Goal: Book appointment/travel/reservation

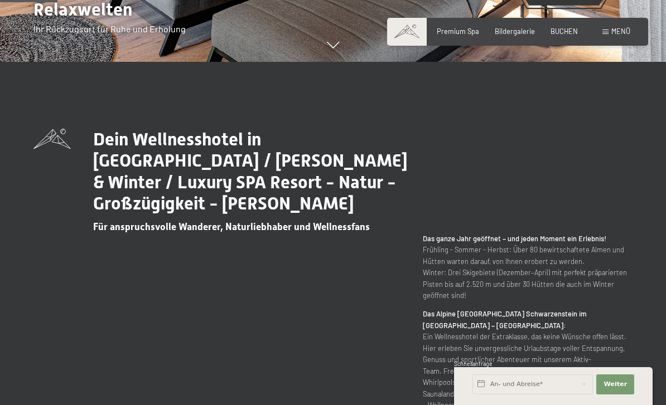
scroll to position [344, 0]
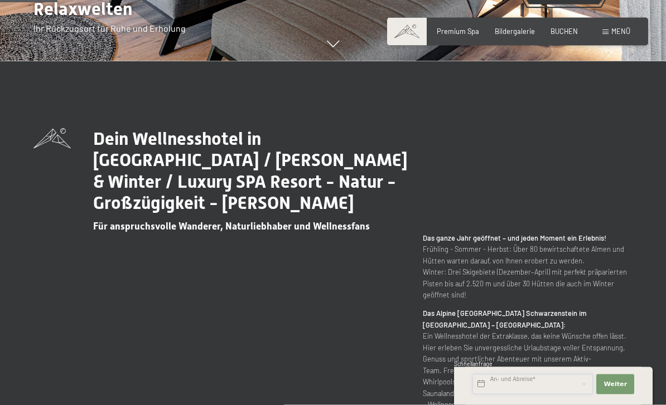
click at [564, 395] on input "text" at bounding box center [532, 385] width 120 height 20
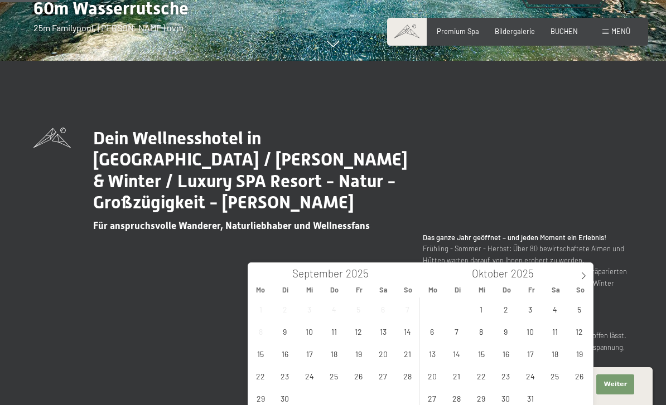
click at [584, 278] on icon at bounding box center [583, 276] width 8 height 8
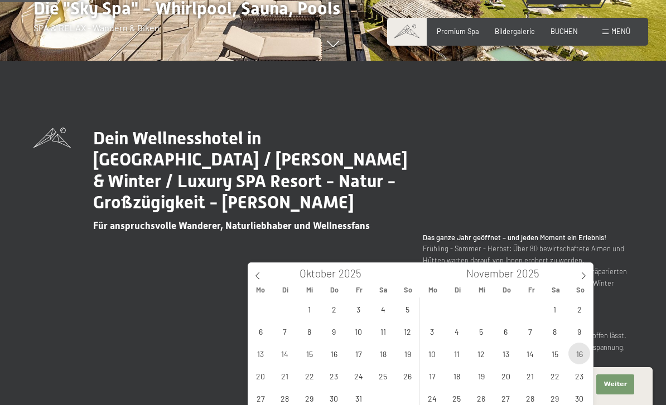
click at [582, 354] on span "16" at bounding box center [579, 354] width 22 height 22
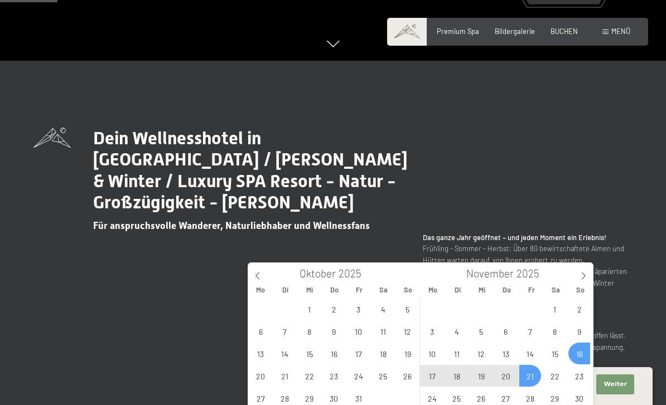
click at [536, 383] on span "21" at bounding box center [530, 376] width 22 height 22
type input "So. [DATE] - [DATE]"
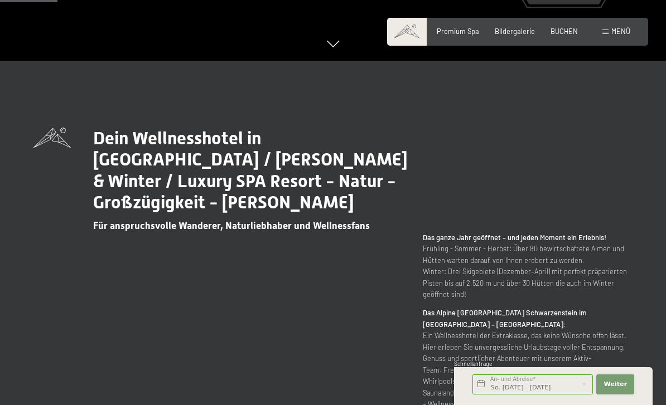
click at [623, 389] on span "Weiter" at bounding box center [614, 384] width 23 height 9
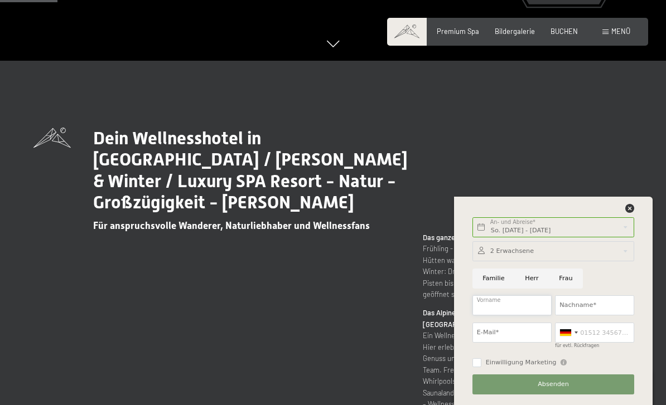
click at [535, 316] on input "Vorname" at bounding box center [511, 305] width 79 height 20
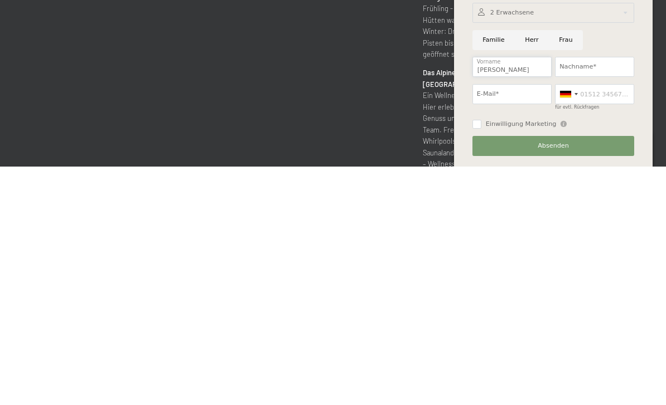
type input "[PERSON_NAME]"
click at [613, 295] on input "Nachname*" at bounding box center [594, 305] width 79 height 20
type input "[PERSON_NAME]"
click at [530, 323] on input "E-Mail*" at bounding box center [511, 333] width 79 height 20
type input "[PERSON_NAME][EMAIL_ADDRESS][PERSON_NAME][DOMAIN_NAME]"
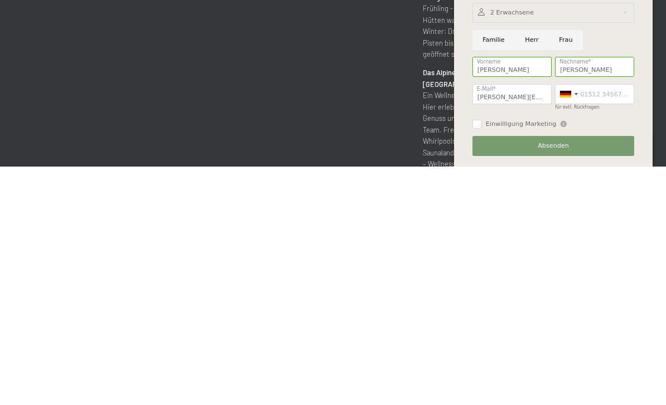
click at [512, 358] on span "Einwilligung Marketing" at bounding box center [521, 362] width 71 height 9
click at [481, 358] on input "Einwilligung Marketing" at bounding box center [476, 362] width 9 height 9
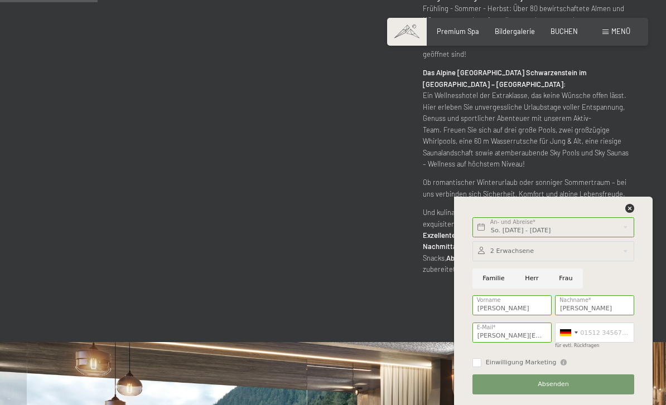
click at [483, 367] on label "Einwilligung Marketing" at bounding box center [518, 362] width 75 height 9
click at [481, 367] on input "Einwilligung Marketing" at bounding box center [476, 362] width 9 height 9
click at [479, 367] on input "Einwilligung Marketing" at bounding box center [476, 362] width 9 height 9
checkbox input "true"
click at [599, 395] on button "Absenden" at bounding box center [553, 385] width 162 height 20
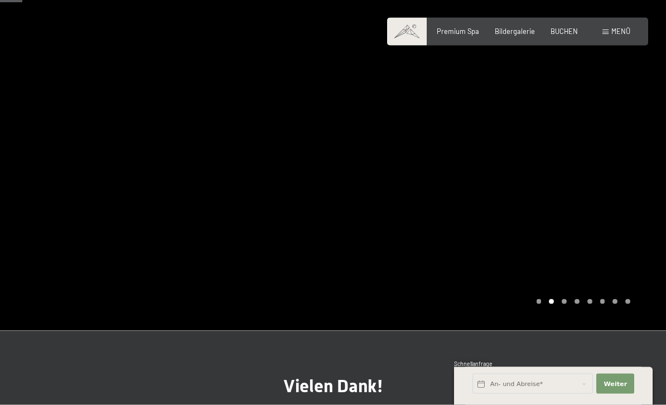
scroll to position [33, 0]
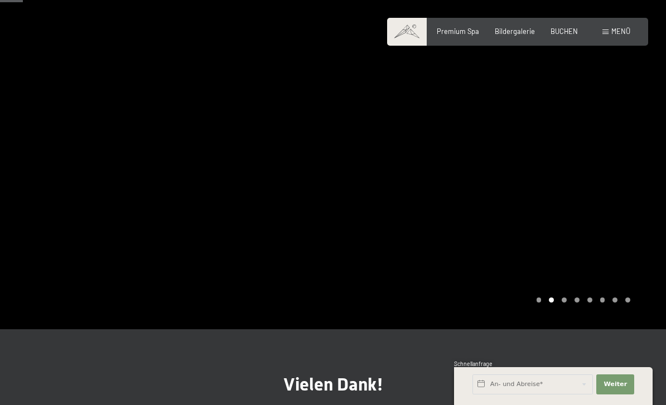
click at [559, 305] on div at bounding box center [499, 148] width 333 height 362
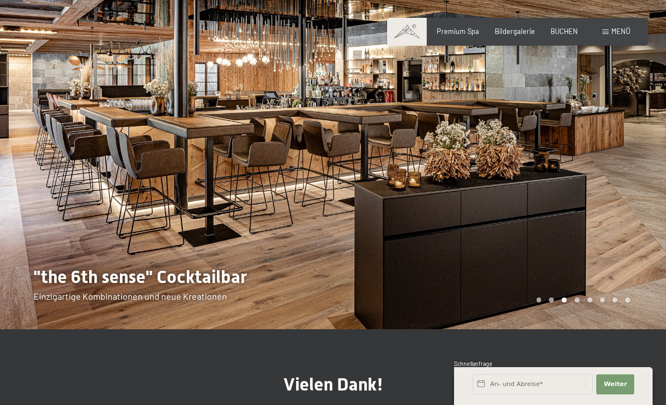
click at [469, 35] on div "Premium Spa" at bounding box center [457, 32] width 42 height 10
click at [469, 33] on span "Premium Spa" at bounding box center [457, 31] width 42 height 9
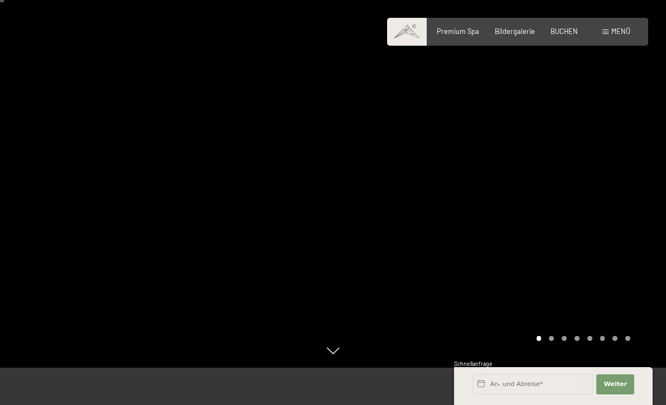
scroll to position [37, 0]
click at [552, 368] on div at bounding box center [499, 165] width 333 height 405
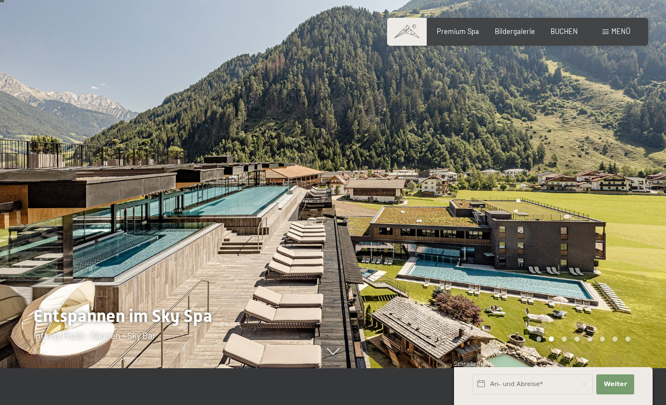
click at [569, 368] on div at bounding box center [499, 165] width 333 height 405
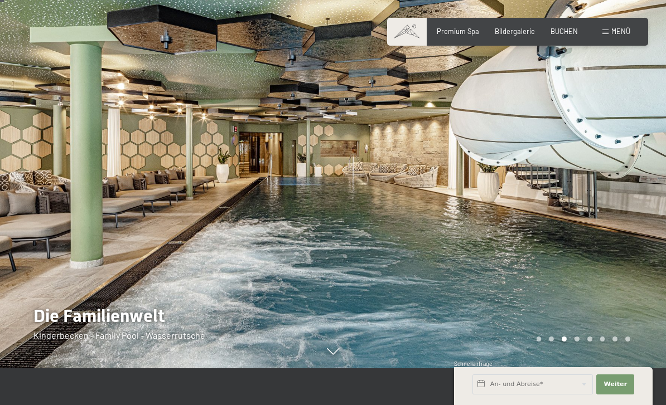
click at [579, 368] on div at bounding box center [499, 165] width 333 height 405
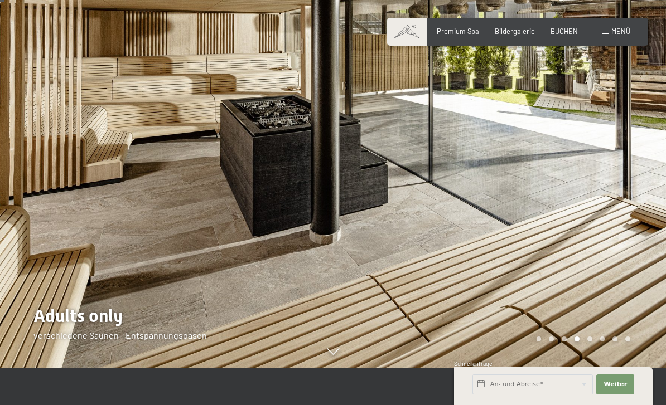
click at [594, 368] on div at bounding box center [499, 165] width 333 height 405
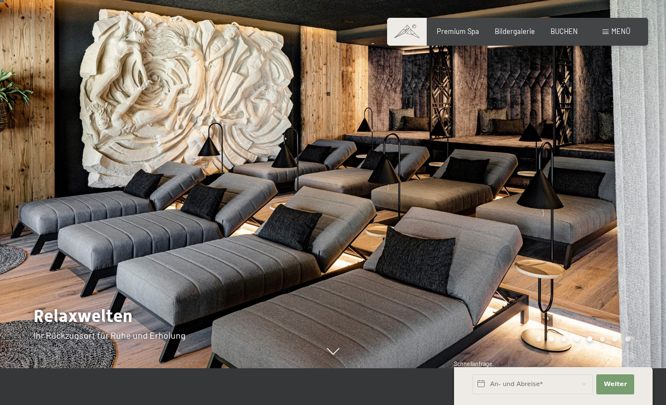
click at [605, 368] on div at bounding box center [499, 165] width 333 height 405
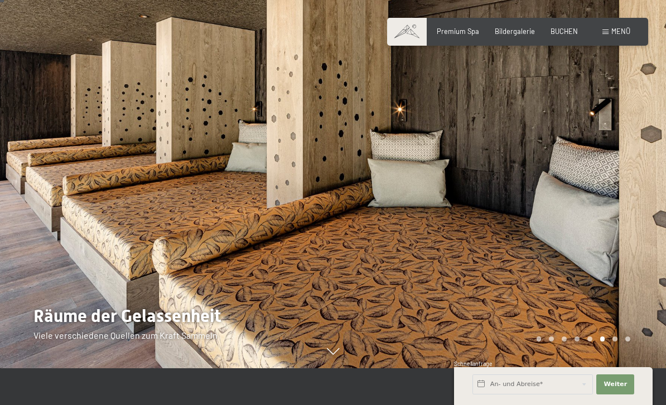
click at [615, 368] on div at bounding box center [499, 165] width 333 height 405
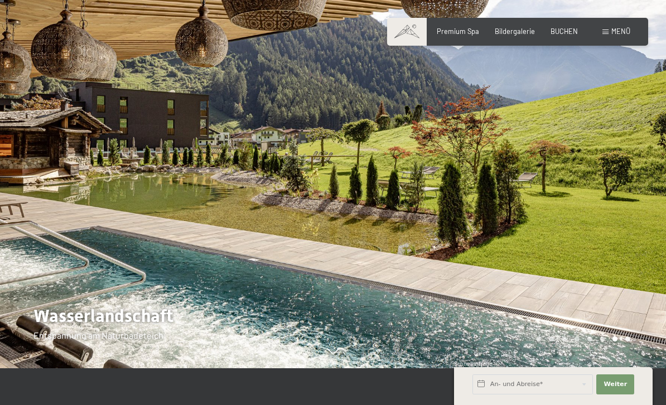
click at [627, 342] on div "Carousel Page 8" at bounding box center [627, 339] width 5 height 5
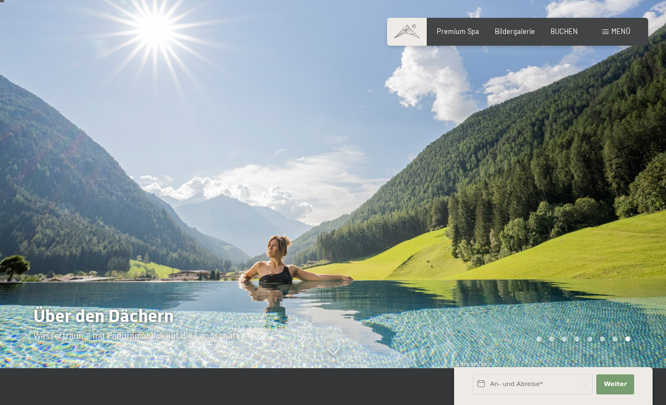
click at [525, 33] on span "Bildergalerie" at bounding box center [514, 31] width 40 height 9
